Goal: Information Seeking & Learning: Learn about a topic

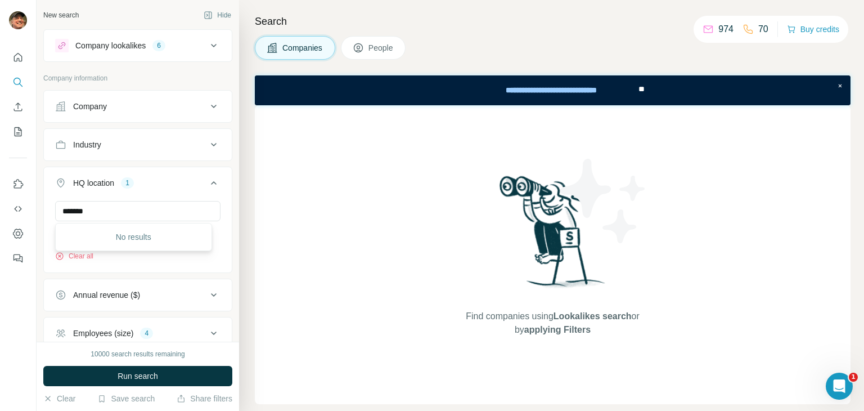
drag, startPoint x: 0, startPoint y: 0, endPoint x: 45, endPoint y: 204, distance: 209.1
click at [45, 204] on div "******* [US_STATE] Clear all" at bounding box center [138, 235] width 188 height 69
click at [185, 266] on li "🇺🇸 [GEOGRAPHIC_DATA]: [US_STATE]" at bounding box center [134, 272] width 138 height 23
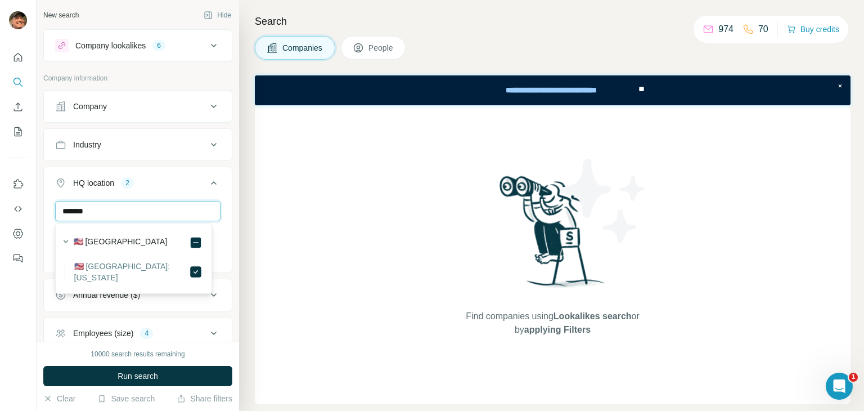
click at [105, 214] on input "*******" at bounding box center [137, 211] width 165 height 20
click at [155, 212] on input "*****" at bounding box center [137, 211] width 165 height 20
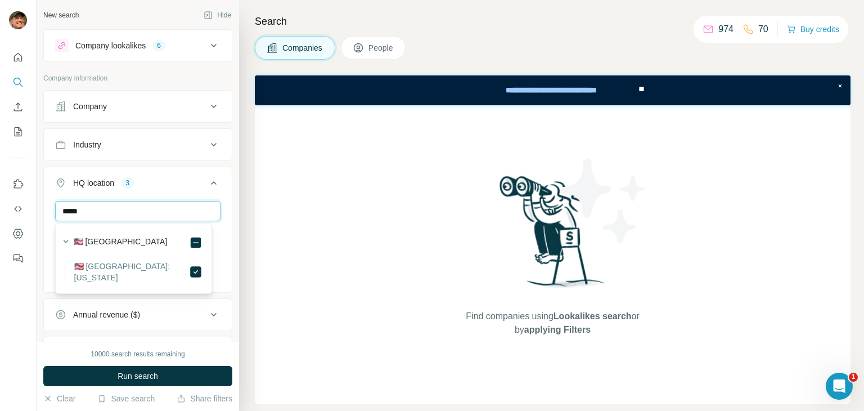
click at [155, 212] on input "*****" at bounding box center [137, 211] width 165 height 20
click at [200, 273] on icon at bounding box center [196, 272] width 14 height 14
click at [131, 209] on input "******" at bounding box center [137, 211] width 165 height 20
type input "*"
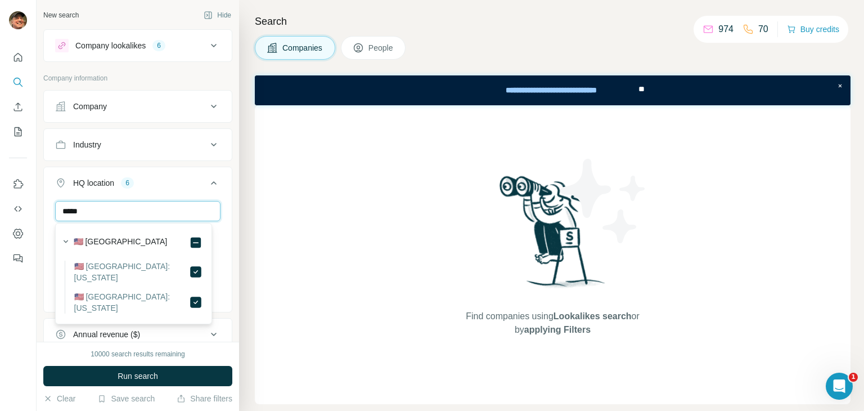
click at [118, 212] on input "*****" at bounding box center [137, 211] width 165 height 20
type input "*****"
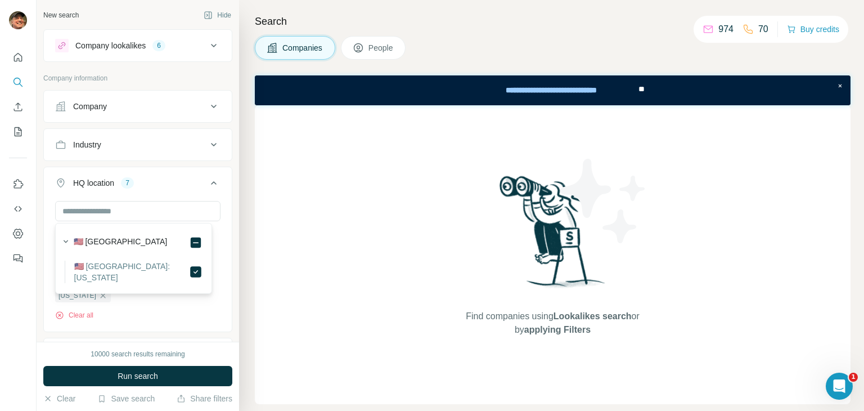
click at [226, 196] on div "New search Hide Company lookalikes 6 Company information Company Industry HQ lo…" at bounding box center [138, 171] width 203 height 342
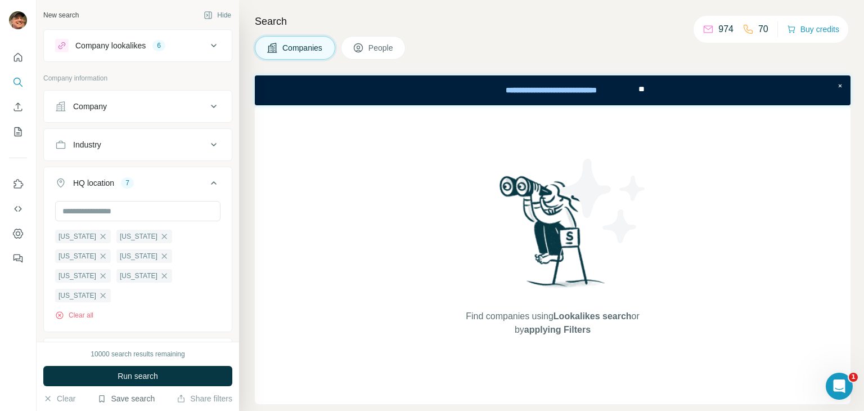
click at [128, 397] on button "Save search" at bounding box center [125, 398] width 57 height 11
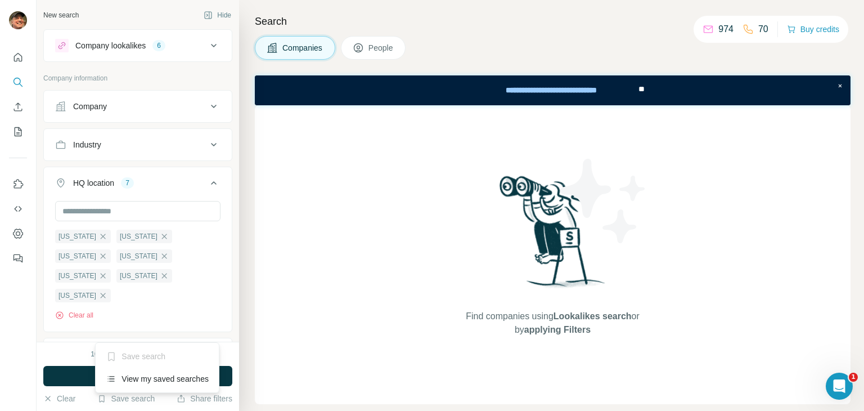
click at [225, 284] on div "New search Hide Company lookalikes 6 Company information Company Industry HQ lo…" at bounding box center [138, 171] width 203 height 342
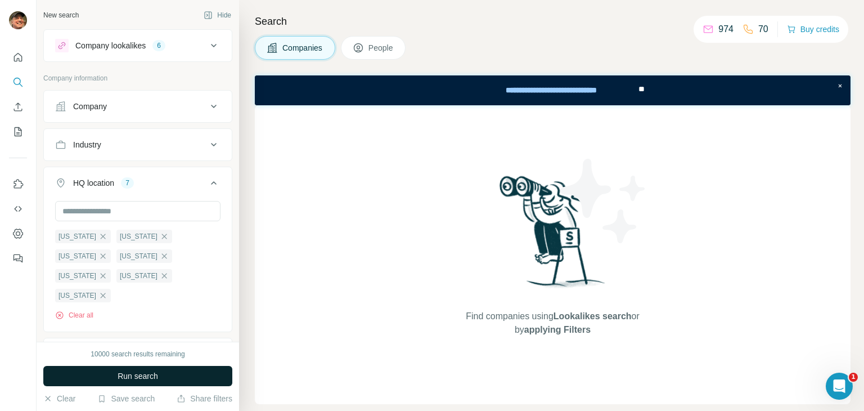
click at [149, 375] on span "Run search" at bounding box center [138, 375] width 41 height 11
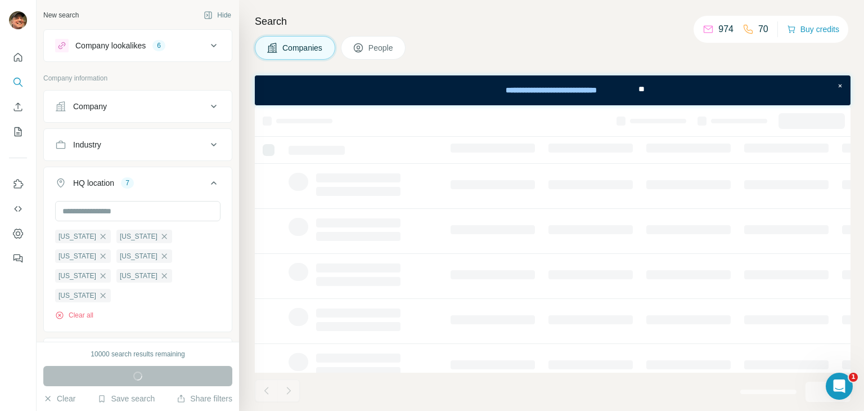
click at [211, 105] on icon at bounding box center [214, 106] width 6 height 3
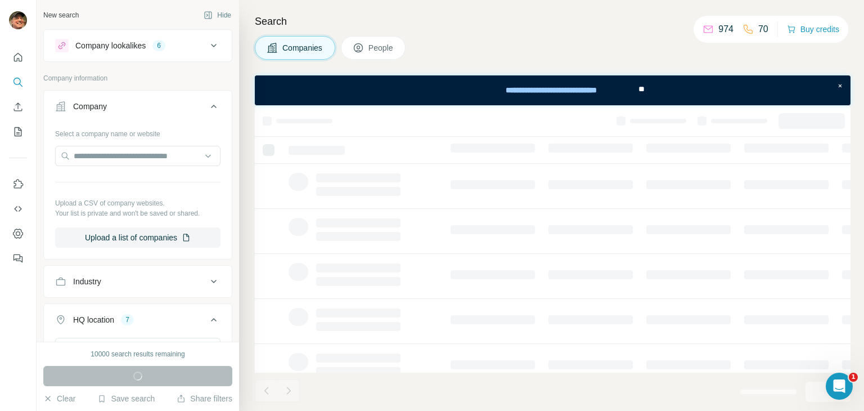
click at [209, 105] on icon at bounding box center [214, 107] width 14 height 14
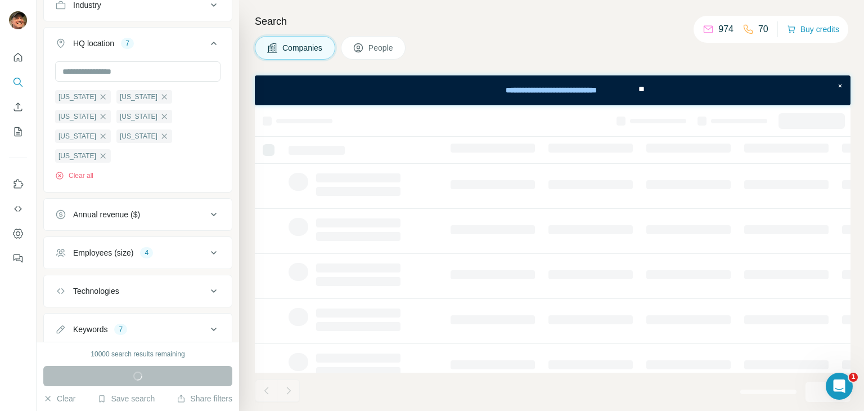
scroll to position [155, 0]
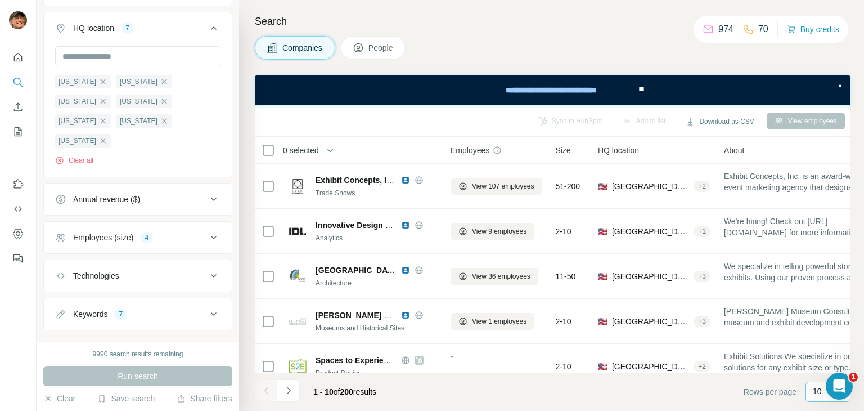
click at [808, 389] on div "10" at bounding box center [828, 391] width 45 height 20
click at [822, 301] on p "60" at bounding box center [819, 300] width 9 height 11
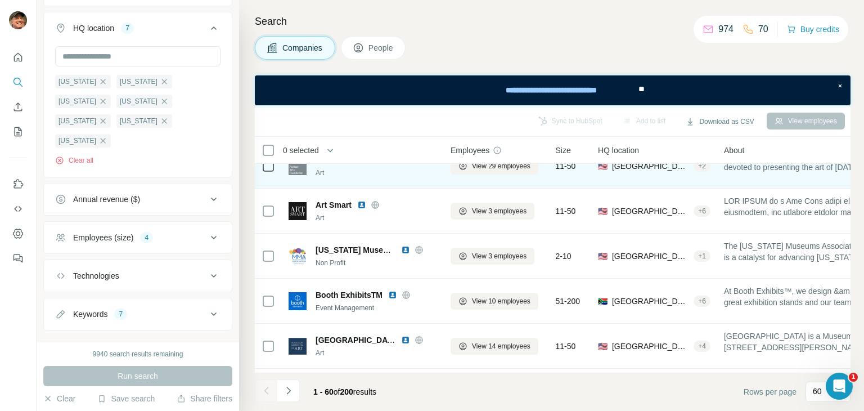
scroll to position [2138, 0]
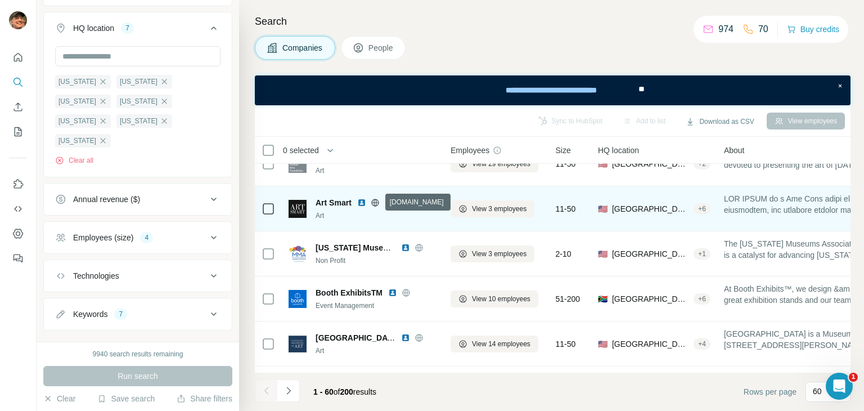
drag, startPoint x: 374, startPoint y: 199, endPoint x: 374, endPoint y: 216, distance: 17.5
click at [365, 221] on div "Art Smart Art" at bounding box center [363, 208] width 149 height 31
click at [376, 202] on icon at bounding box center [374, 202] width 7 height 1
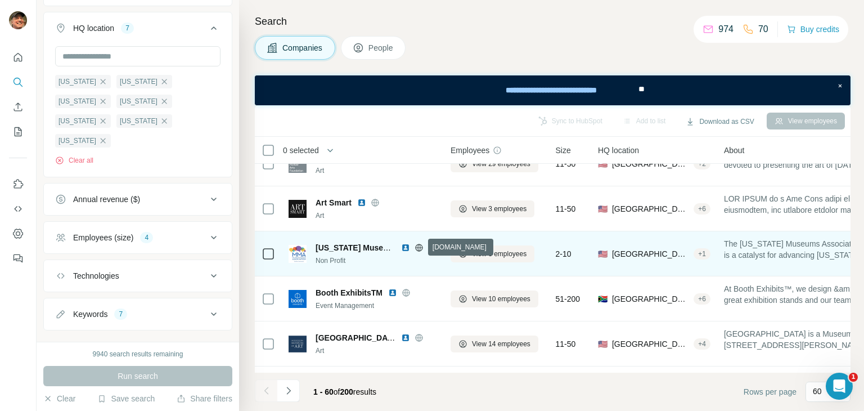
scroll to position [2251, 0]
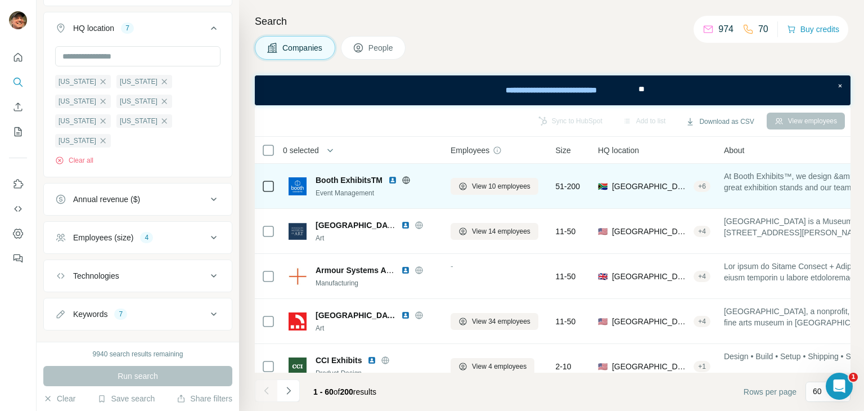
click at [407, 179] on icon at bounding box center [406, 179] width 3 height 7
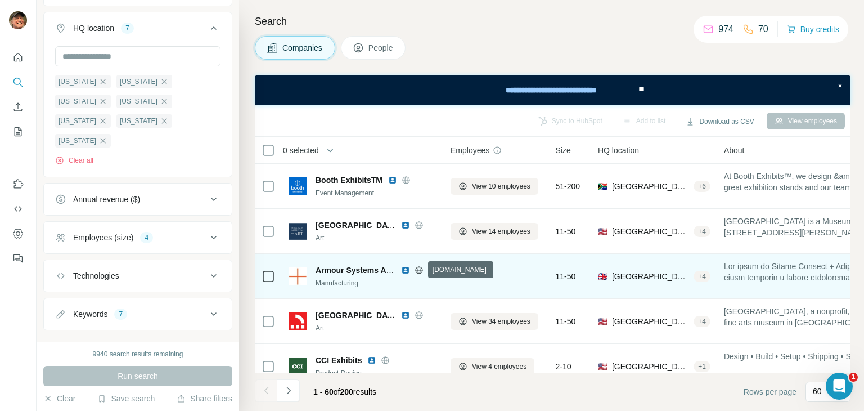
click at [417, 271] on icon at bounding box center [419, 270] width 9 height 9
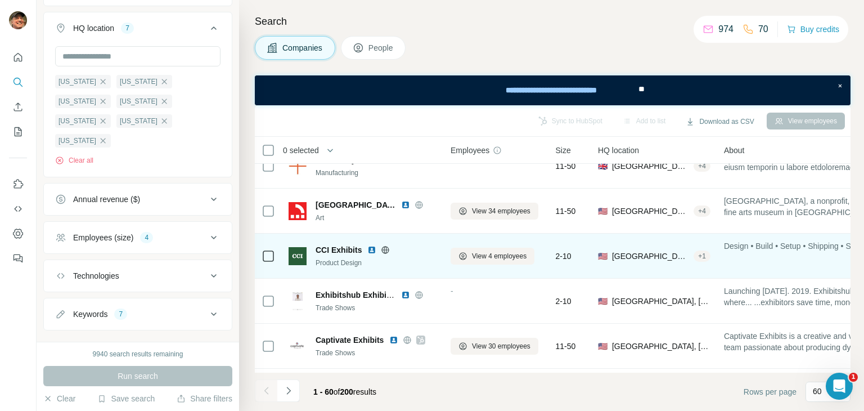
scroll to position [2419, 0]
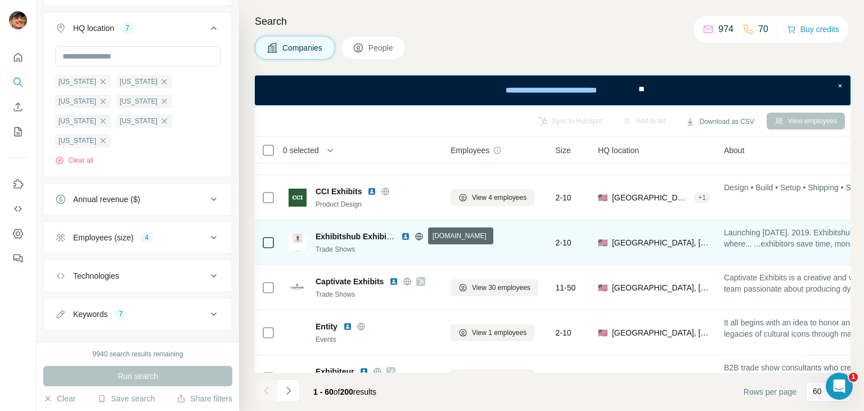
click at [420, 235] on icon at bounding box center [418, 235] width 3 height 7
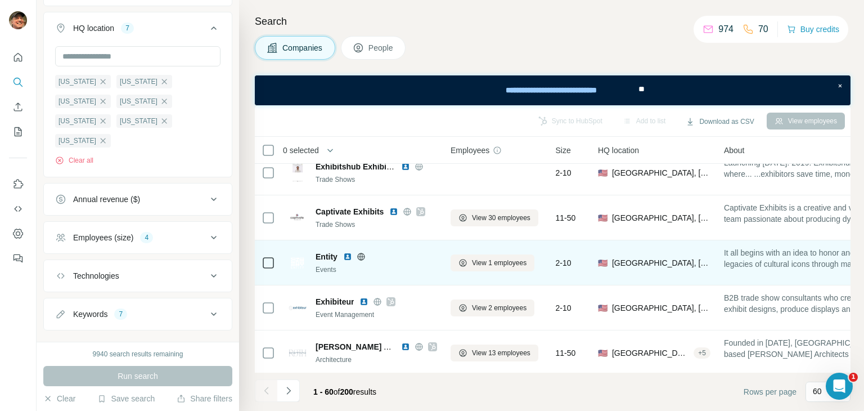
scroll to position [2498, 0]
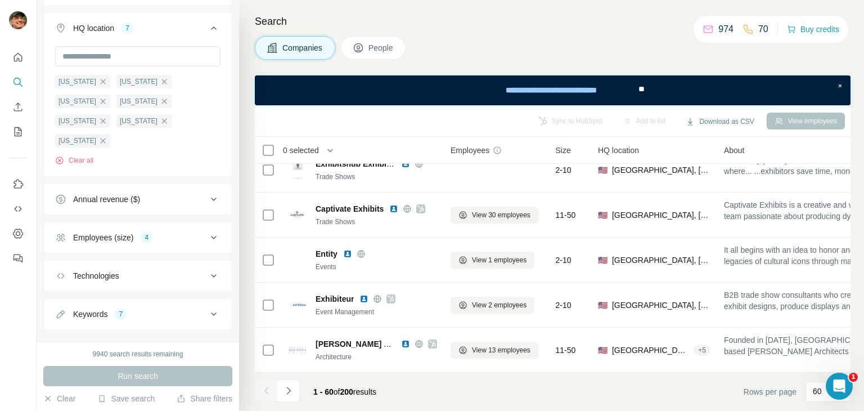
click at [295, 386] on button "Navigate to next page" at bounding box center [288, 390] width 23 height 23
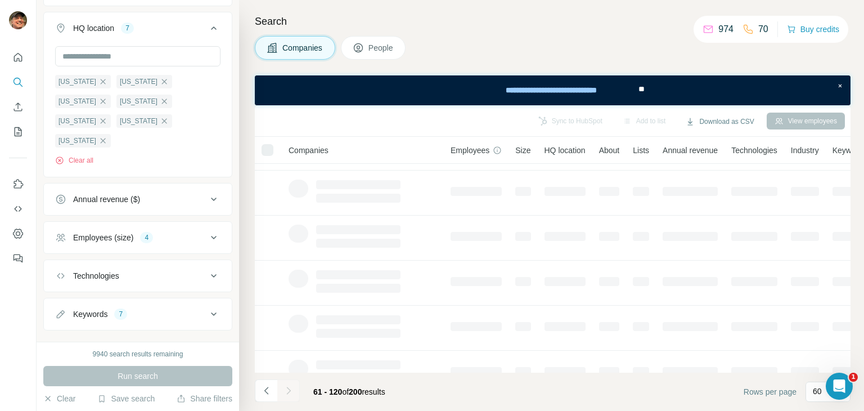
scroll to position [0, 0]
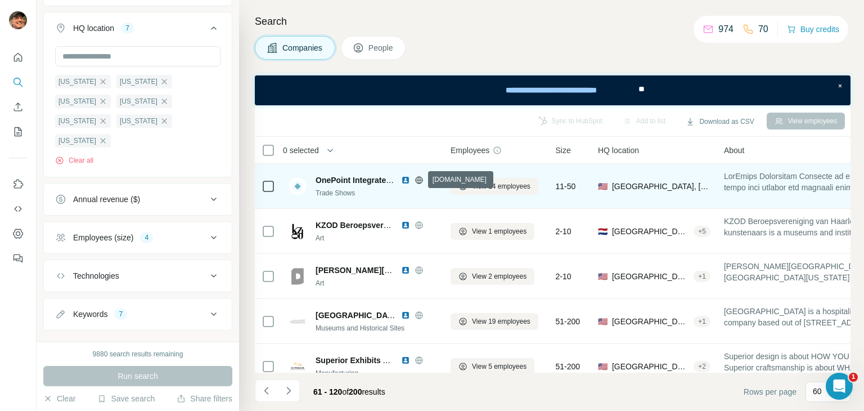
click at [416, 180] on icon at bounding box center [419, 180] width 9 height 9
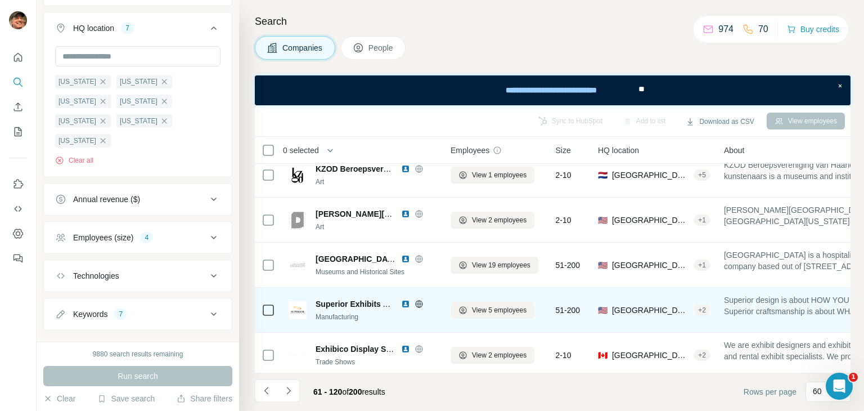
scroll to position [113, 0]
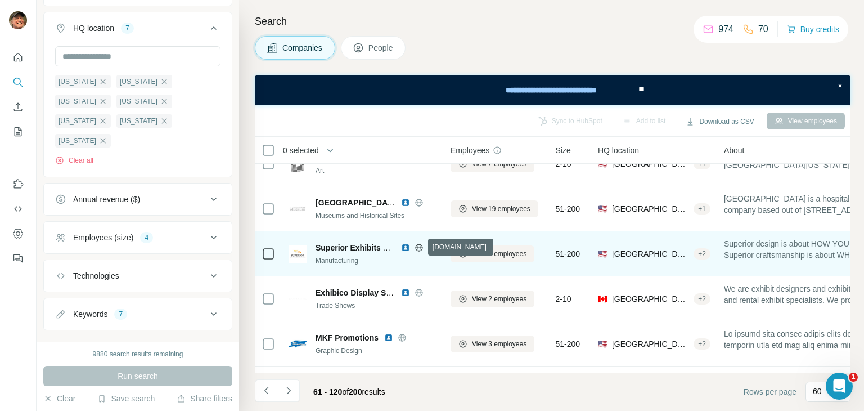
click at [420, 248] on icon at bounding box center [418, 247] width 3 height 7
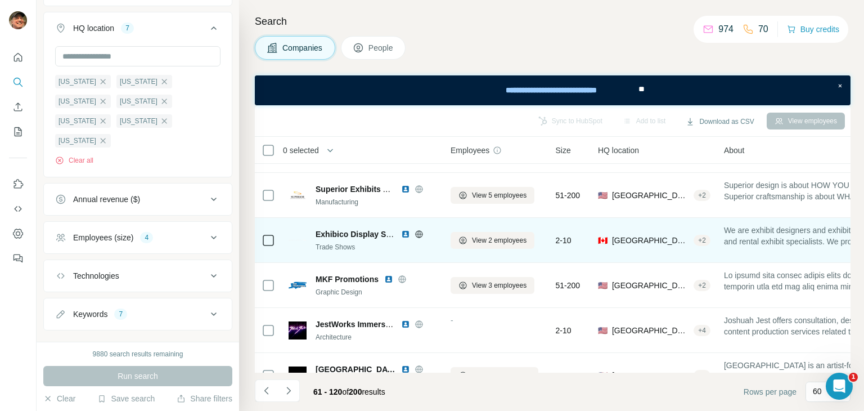
scroll to position [225, 0]
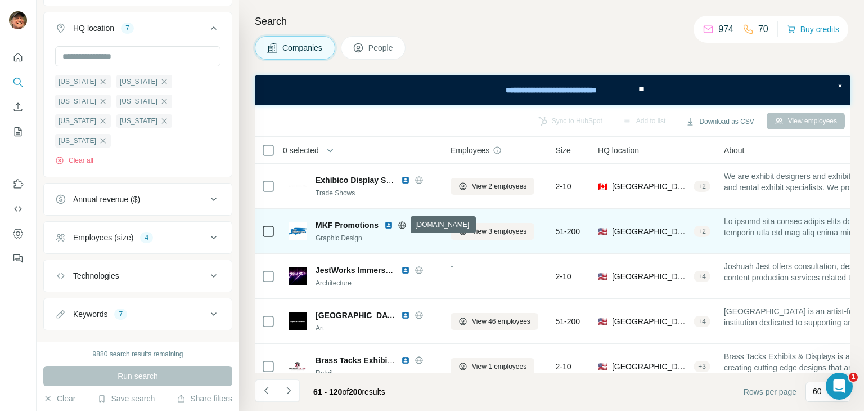
click at [405, 225] on icon at bounding box center [401, 224] width 7 height 7
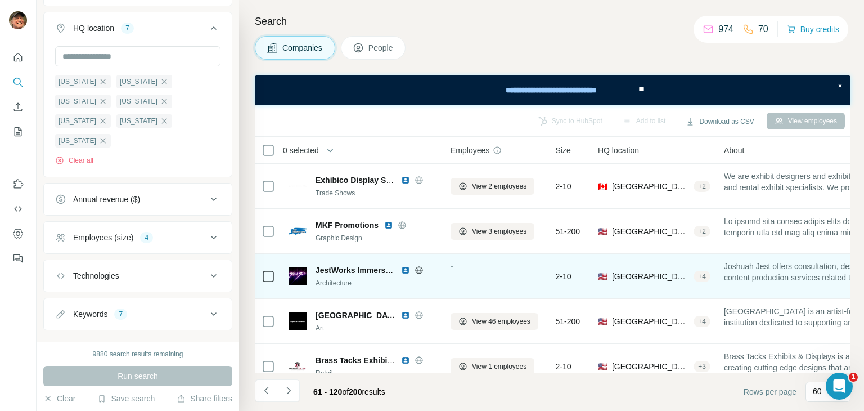
click at [419, 268] on icon at bounding box center [419, 270] width 9 height 9
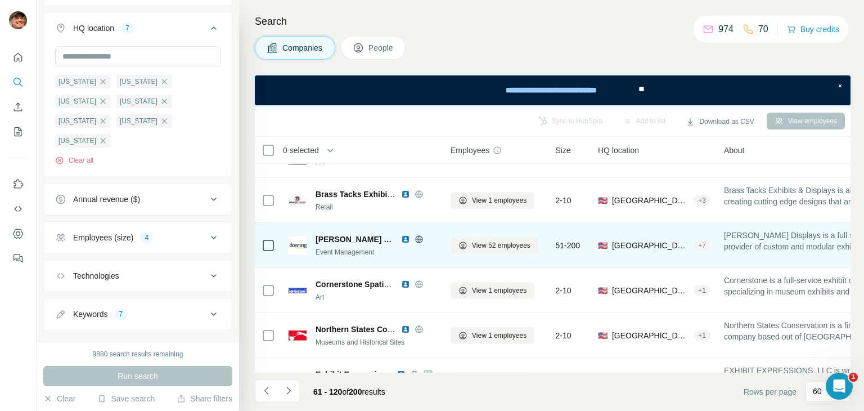
scroll to position [394, 0]
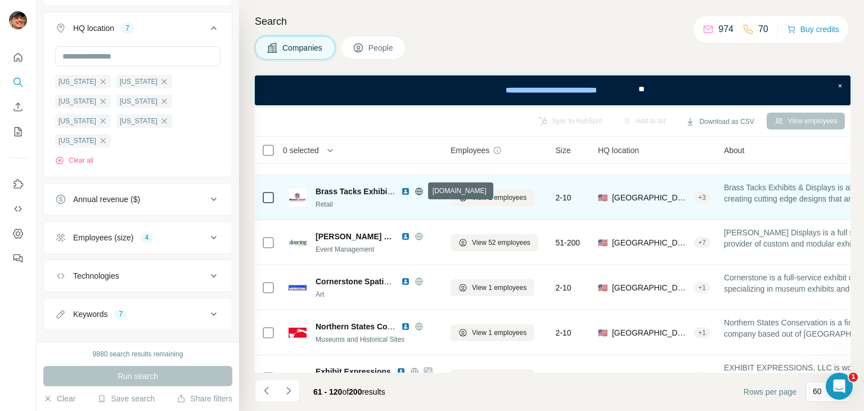
click at [419, 190] on icon at bounding box center [419, 191] width 9 height 9
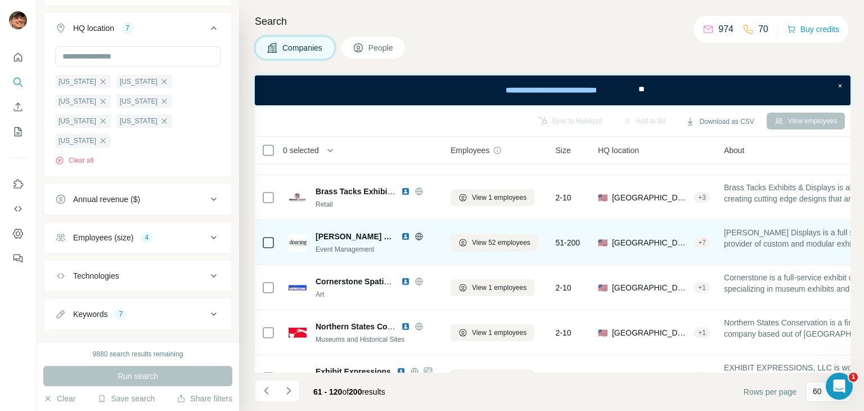
click at [415, 234] on icon at bounding box center [419, 236] width 9 height 9
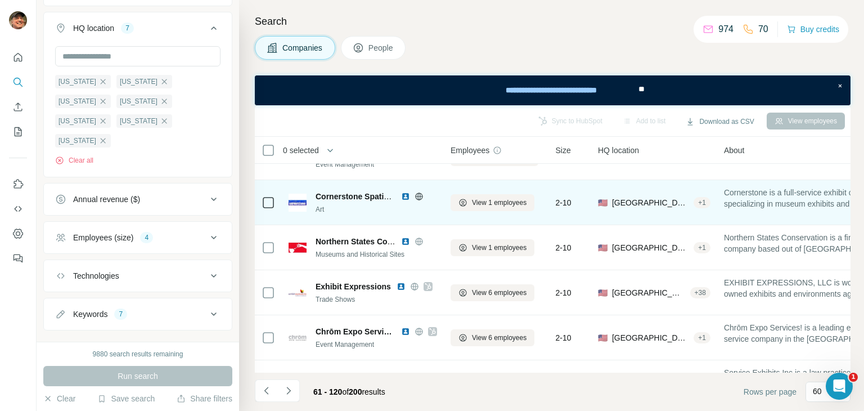
scroll to position [506, 0]
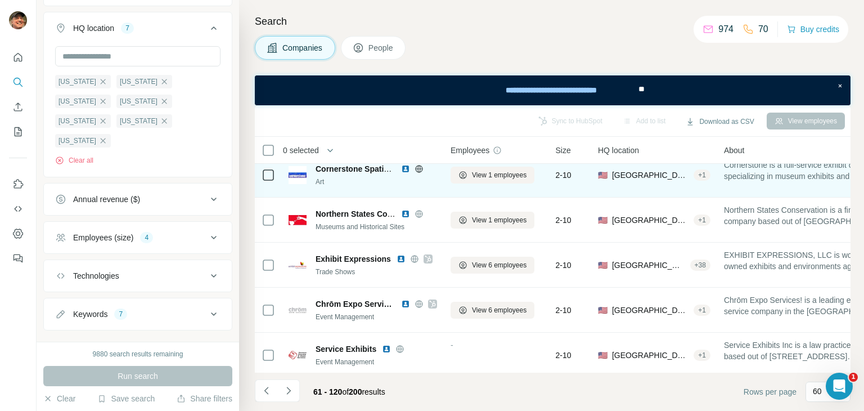
click at [420, 167] on icon at bounding box center [418, 168] width 3 height 7
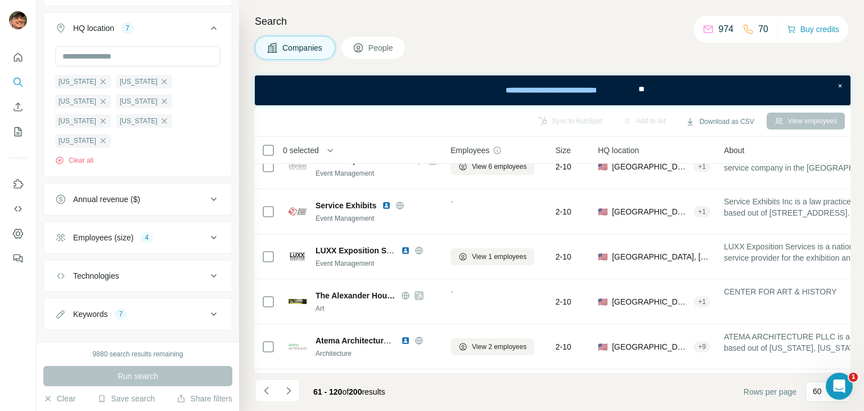
scroll to position [675, 0]
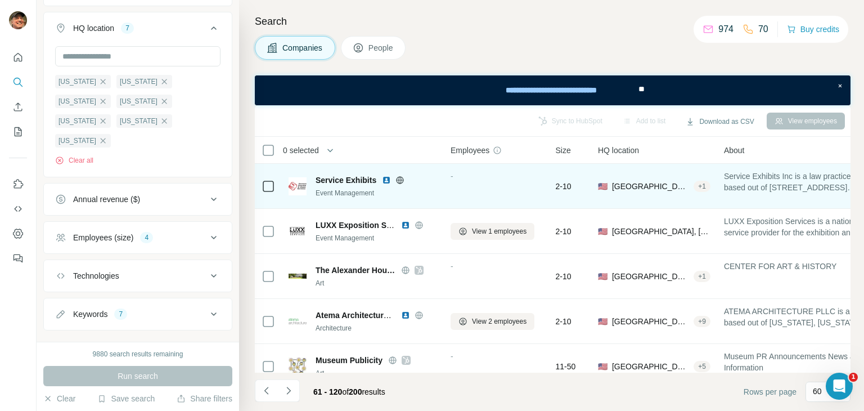
click at [400, 176] on icon at bounding box center [400, 179] width 3 height 7
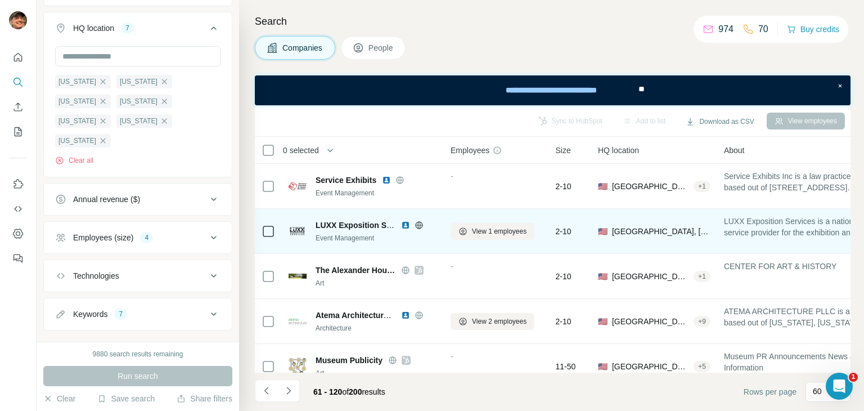
click at [417, 224] on icon at bounding box center [418, 224] width 3 height 7
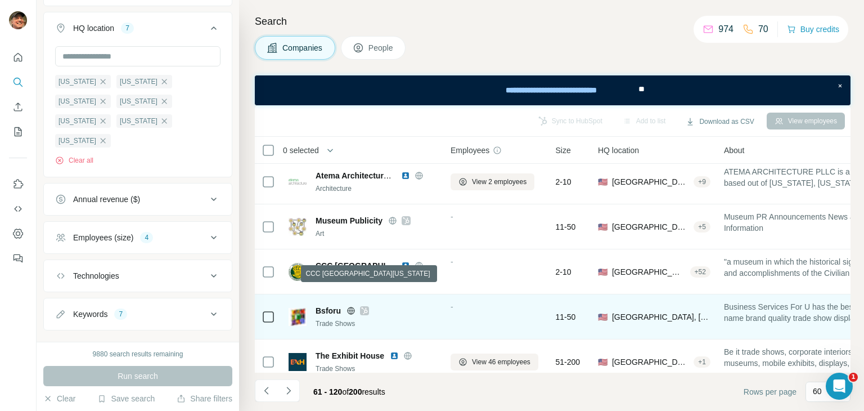
scroll to position [788, 0]
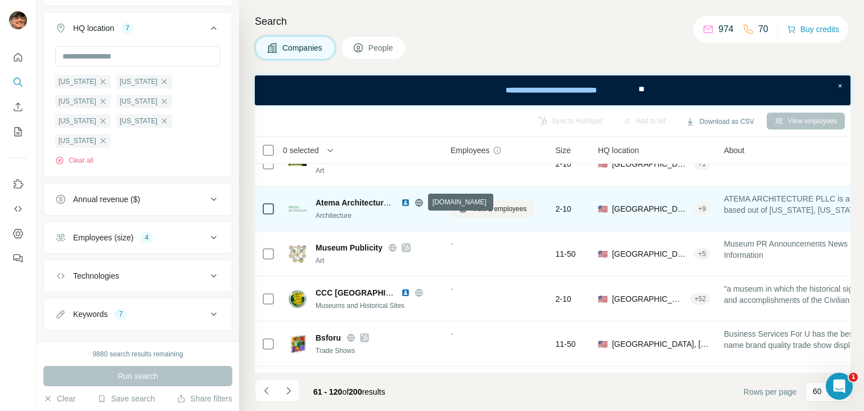
click at [421, 202] on icon at bounding box center [418, 202] width 7 height 1
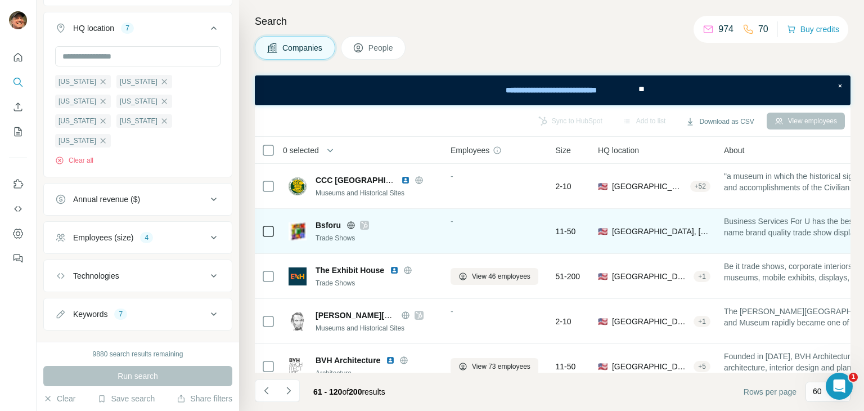
scroll to position [957, 0]
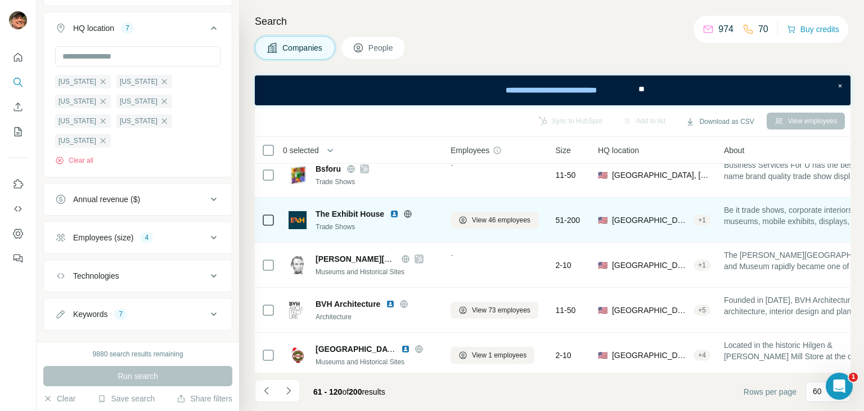
click at [406, 214] on icon at bounding box center [407, 213] width 9 height 9
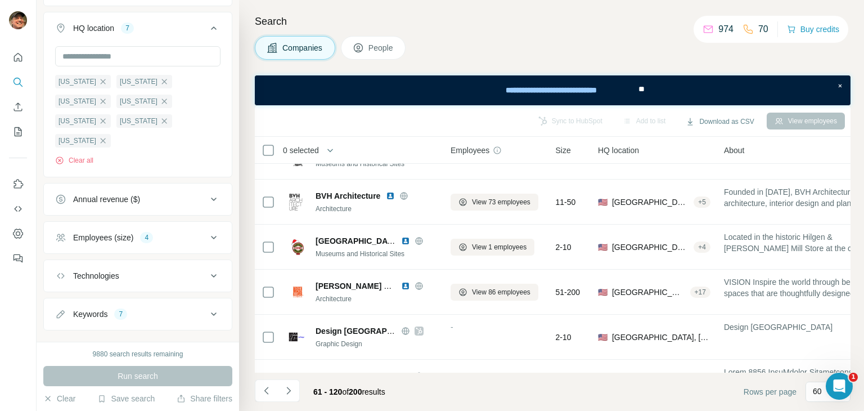
scroll to position [1069, 0]
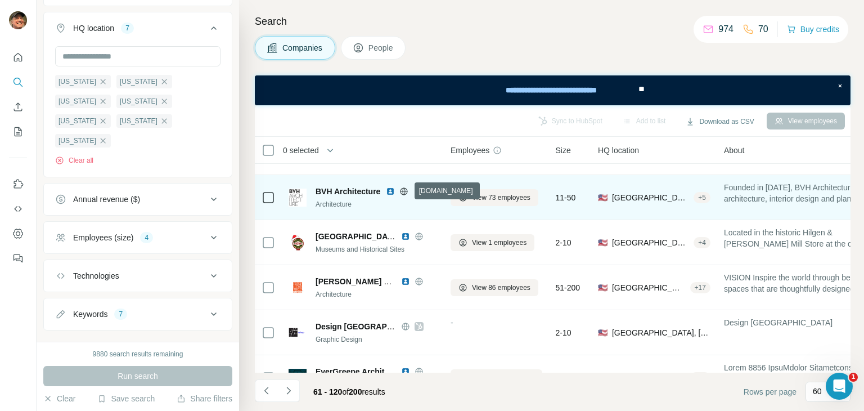
click at [406, 191] on icon at bounding box center [404, 190] width 3 height 7
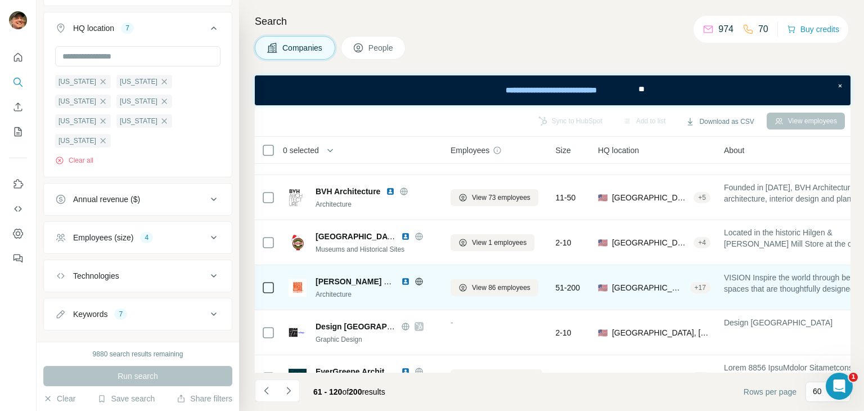
scroll to position [1182, 0]
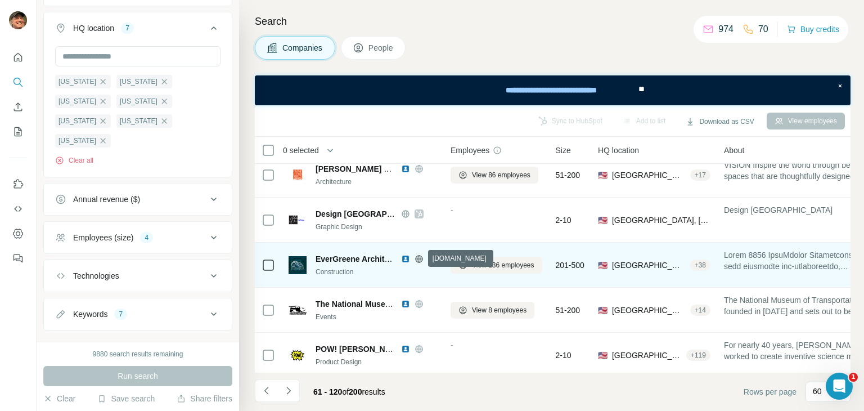
click at [419, 259] on icon at bounding box center [419, 258] width 9 height 9
